Goal: Communication & Community: Answer question/provide support

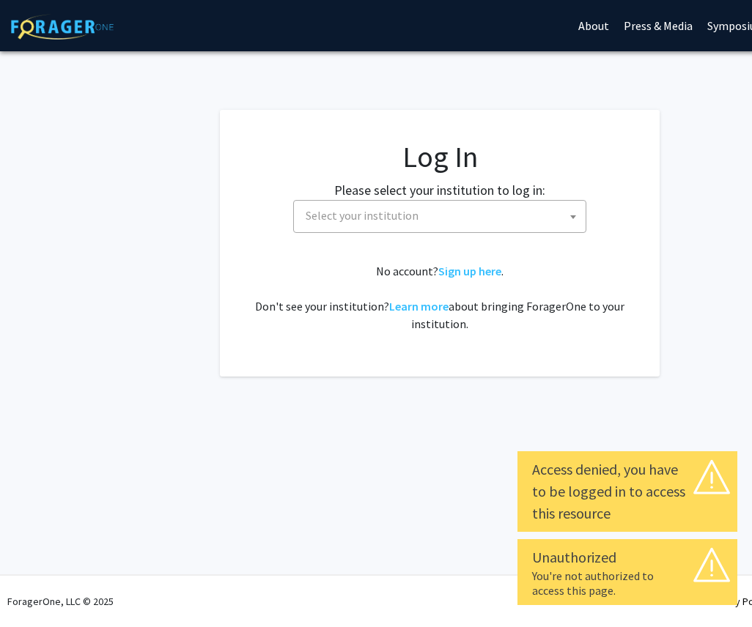
select select
click at [569, 214] on span at bounding box center [573, 217] width 15 height 32
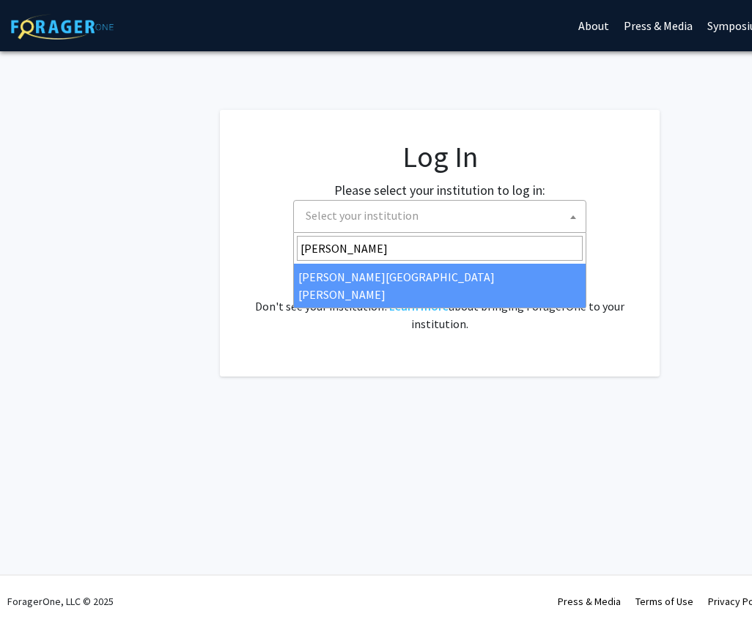
type input "[PERSON_NAME]"
select select "1"
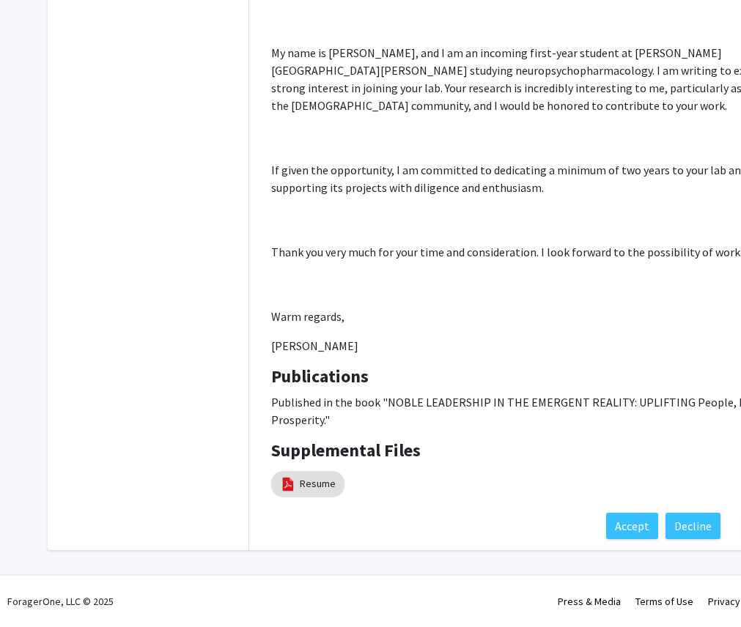
scroll to position [297, 0]
click at [315, 475] on mat-chip "Resume" at bounding box center [307, 484] width 73 height 26
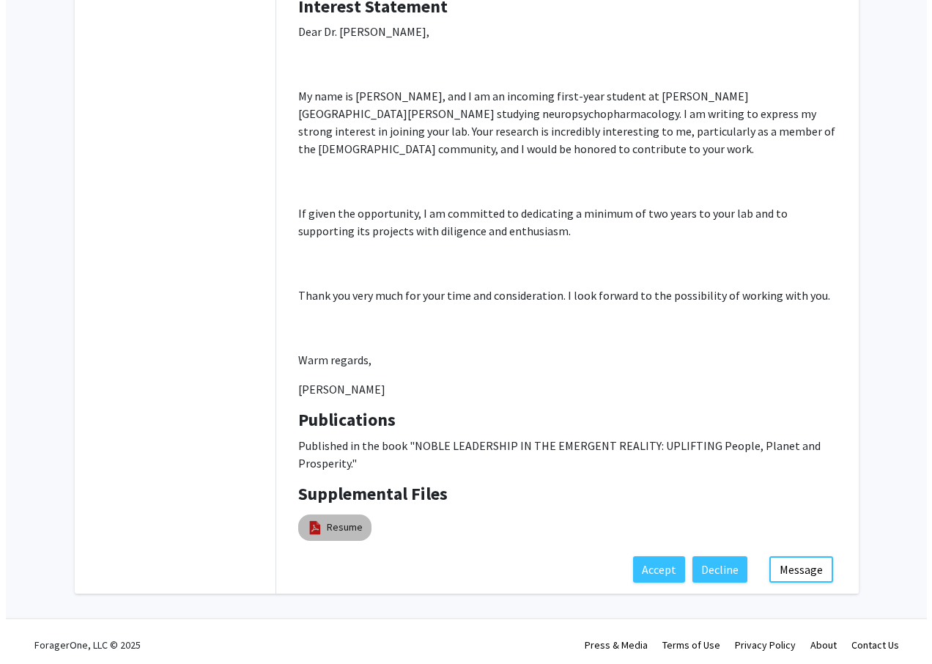
scroll to position [260, 0]
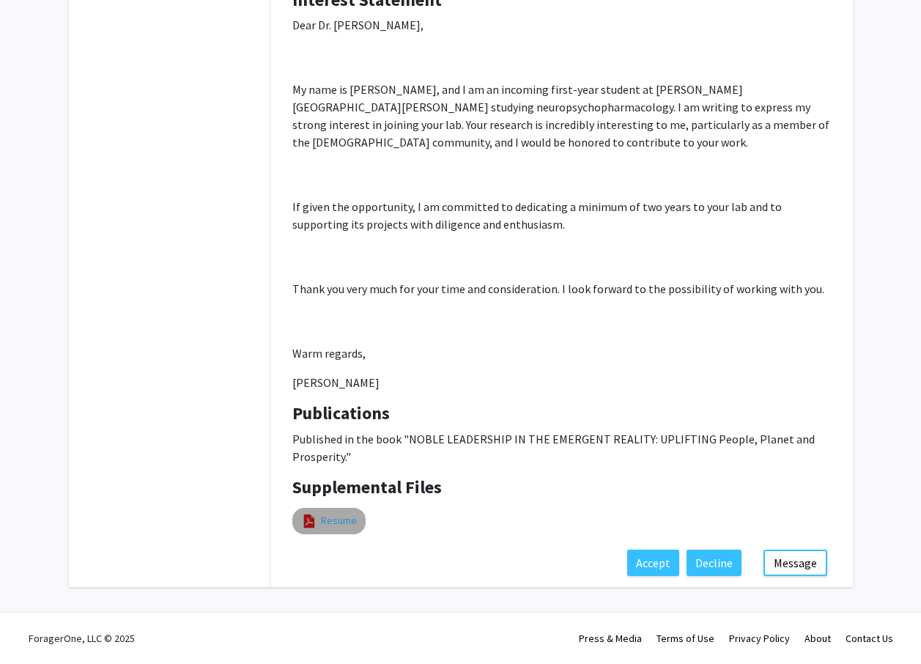
click at [343, 518] on link "Resume" at bounding box center [339, 520] width 36 height 15
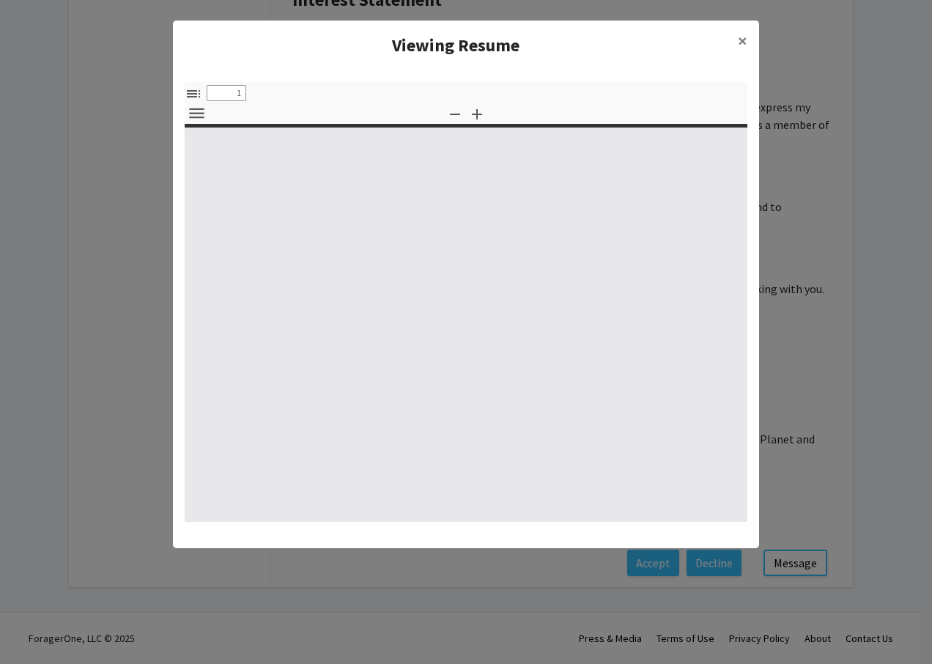
select select "custom"
type input "0"
select select "custom"
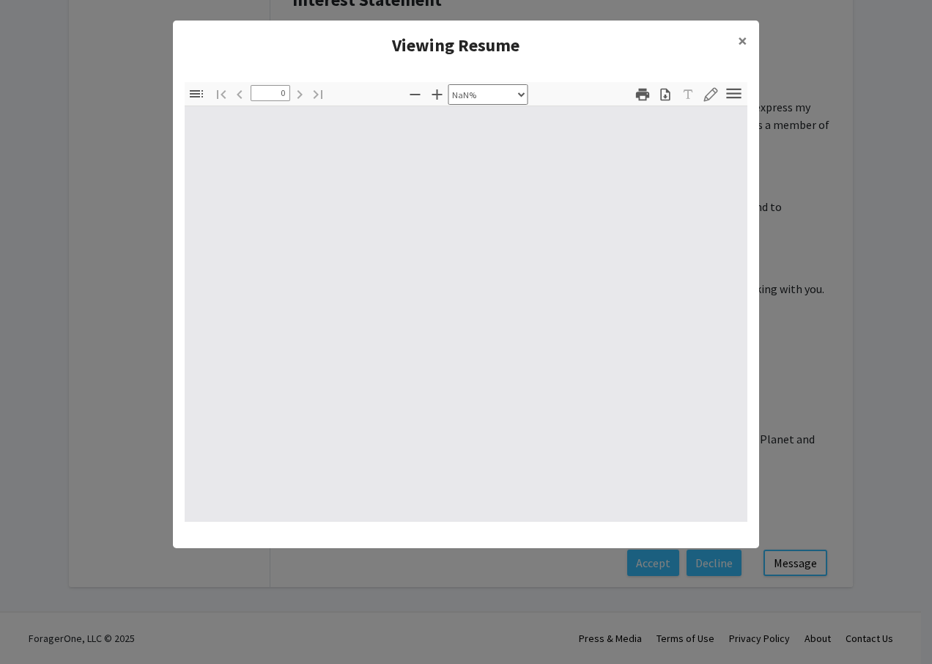
type input "1"
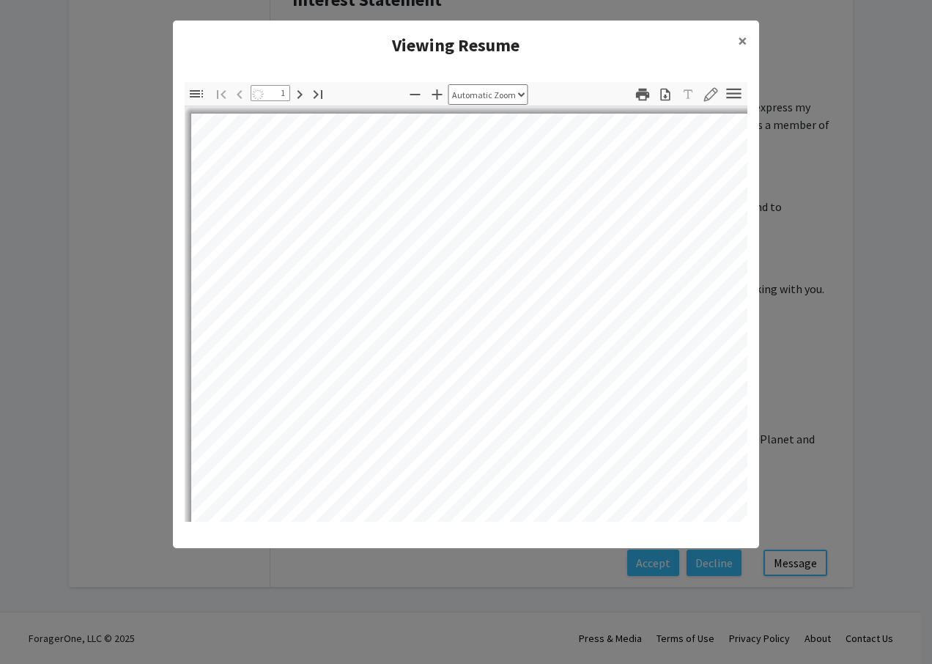
select select "auto"
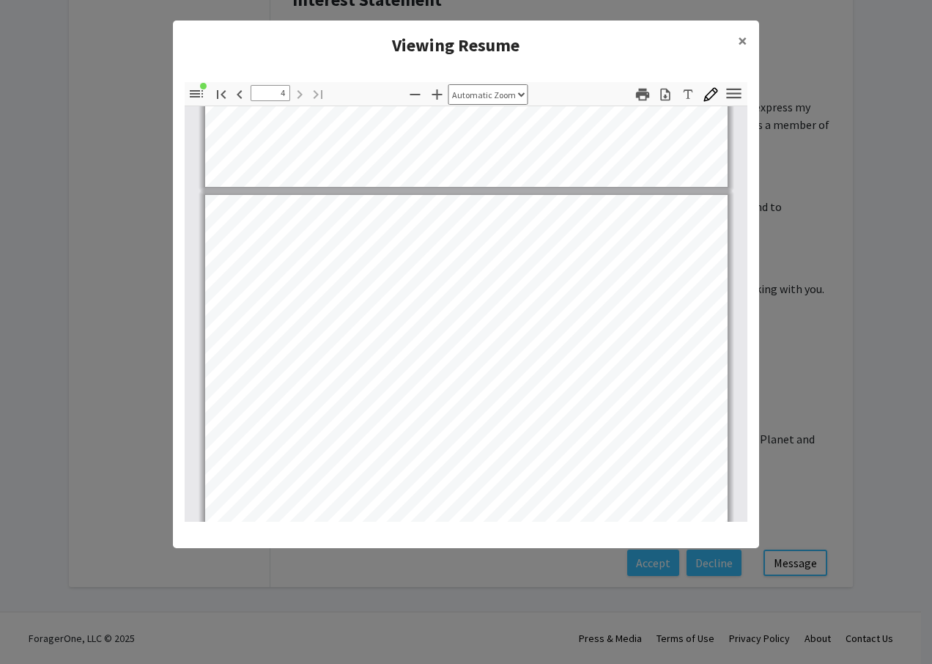
scroll to position [1979, 0]
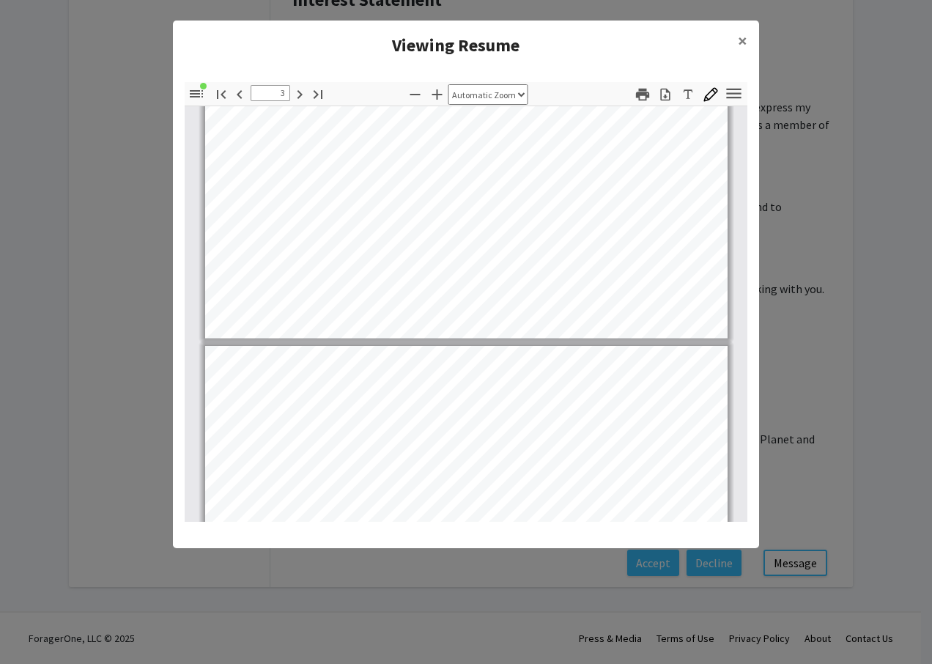
type input "2"
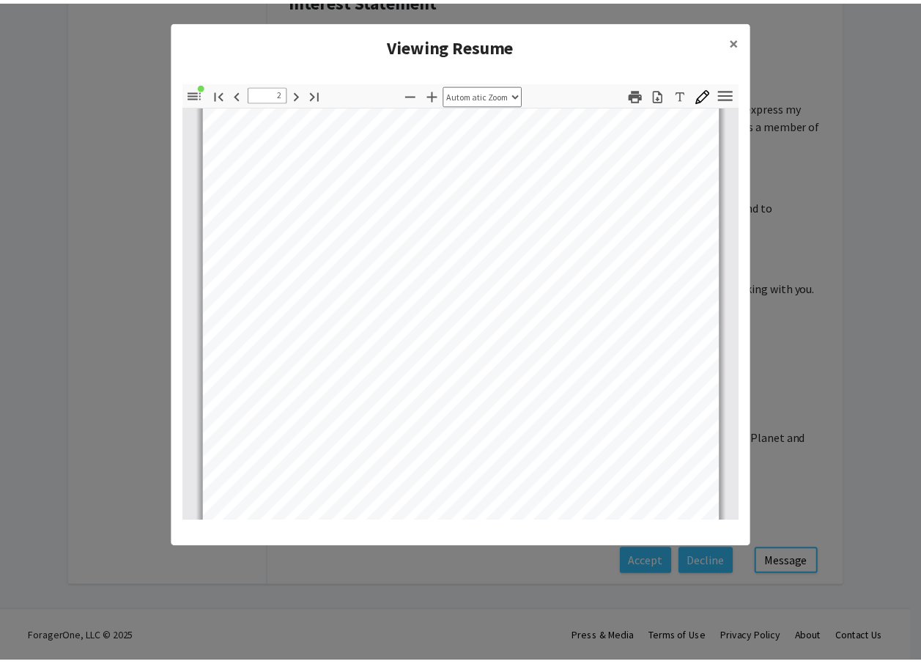
scroll to position [862, 0]
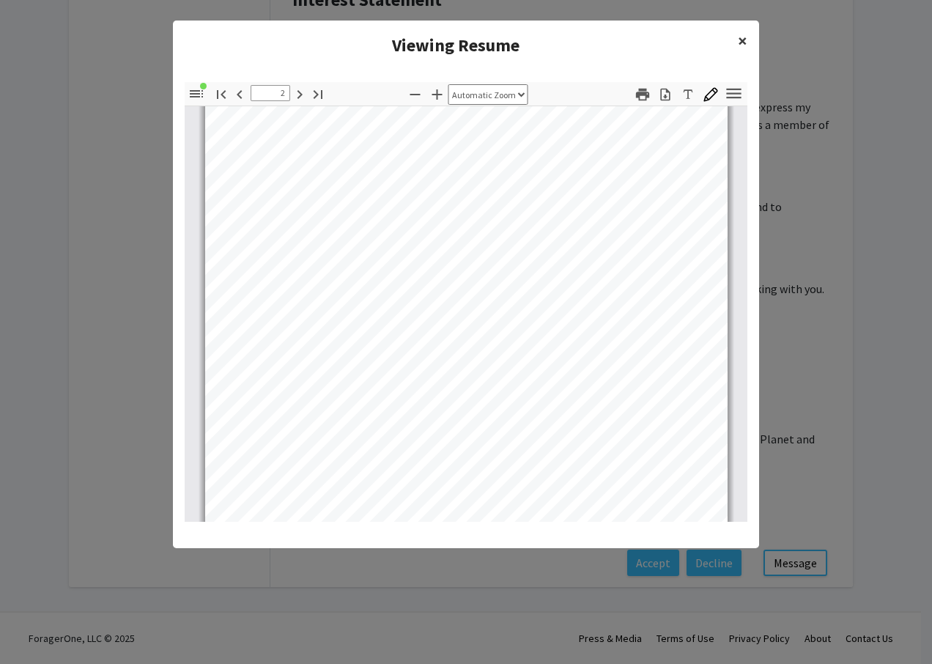
click at [736, 38] on button "×" at bounding box center [742, 41] width 33 height 41
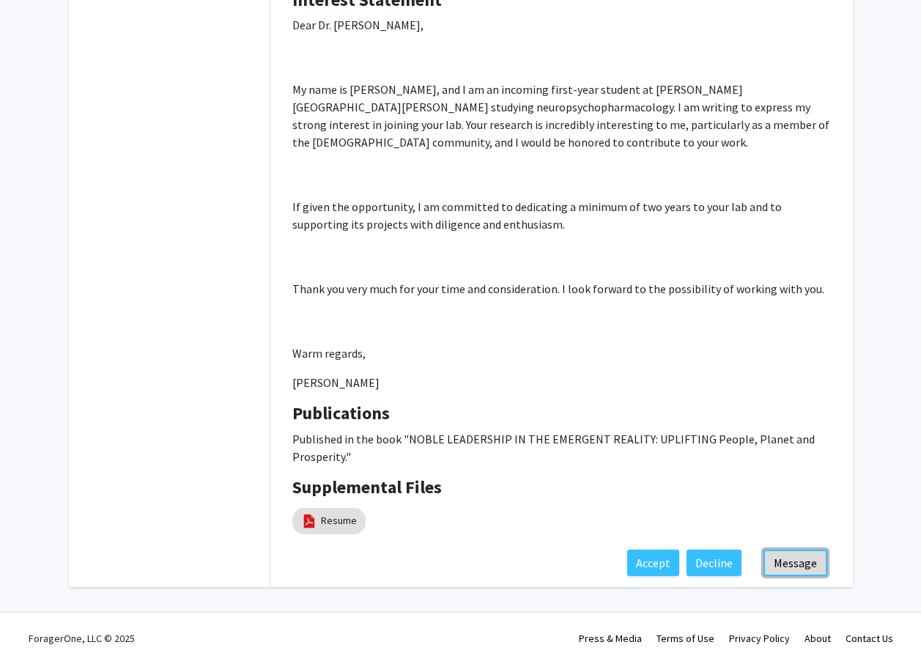
click at [740, 559] on button "Message" at bounding box center [795, 563] width 64 height 26
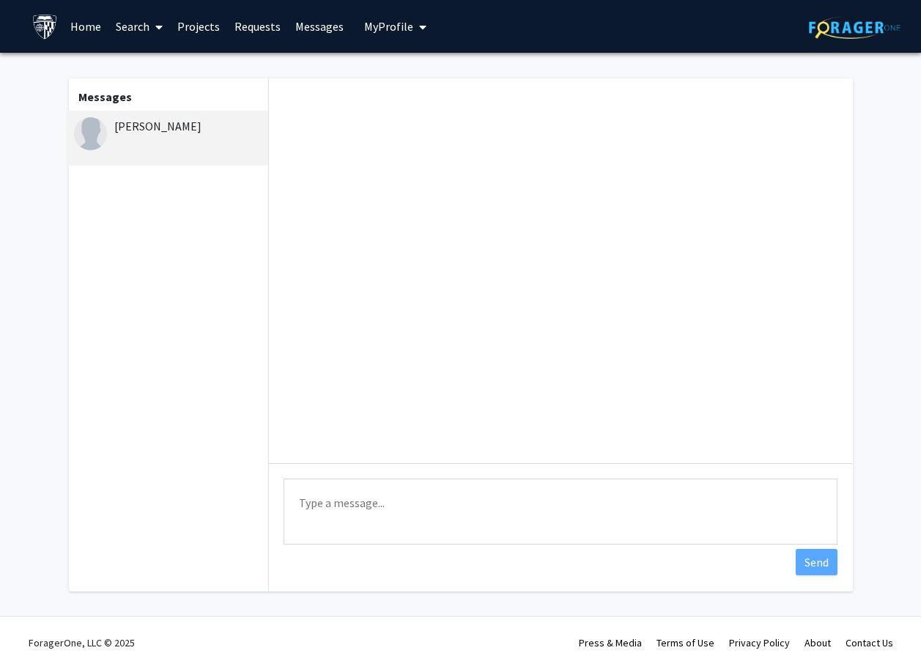
click at [425, 511] on textarea "Type a message" at bounding box center [561, 511] width 554 height 66
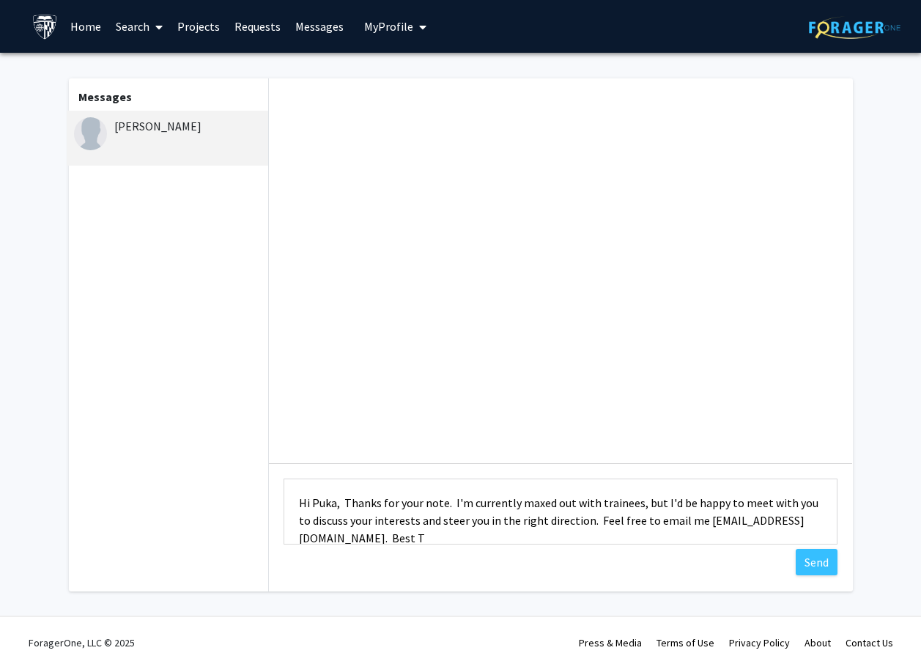
scroll to position [1, 0]
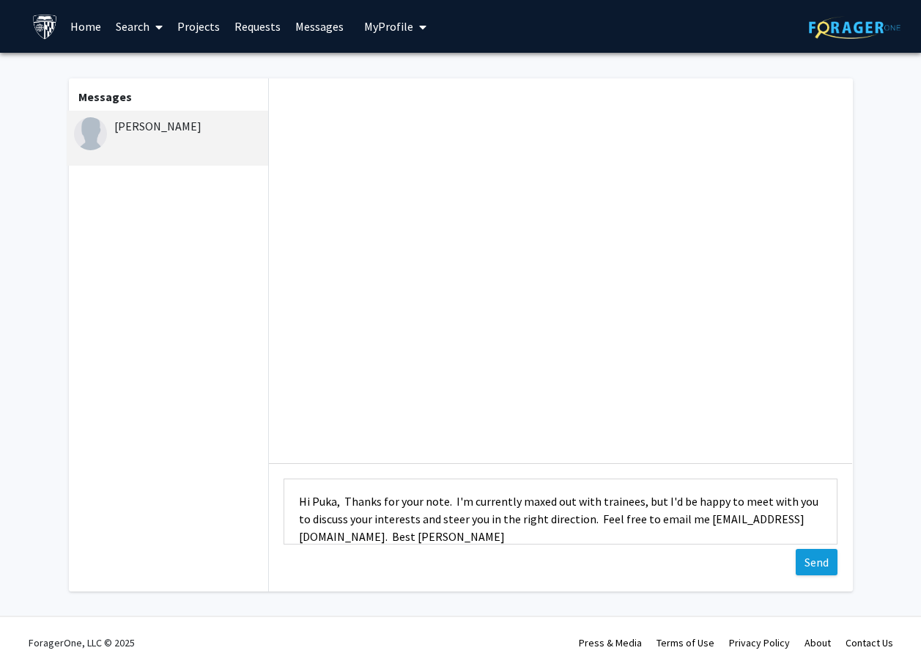
type textarea "Hi Puka, Thanks for your note. I'm currently maxed out with trainees, but I'd b…"
click at [740, 564] on button "Send" at bounding box center [817, 562] width 42 height 26
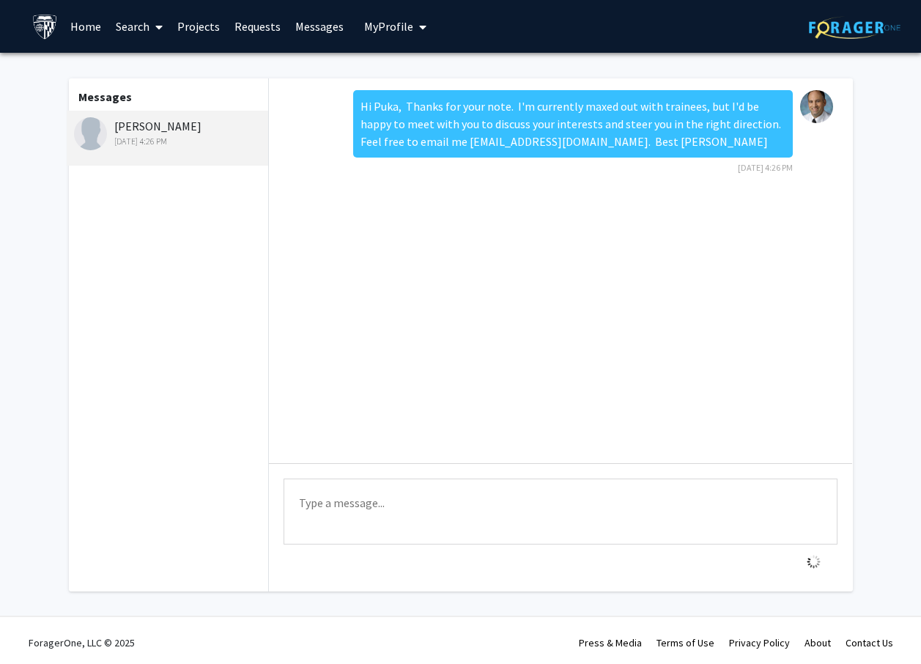
scroll to position [0, 0]
